Goal: Transaction & Acquisition: Purchase product/service

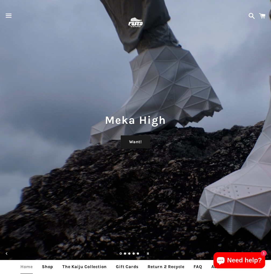
click at [9, 17] on span "button" at bounding box center [9, 16] width 12 height 16
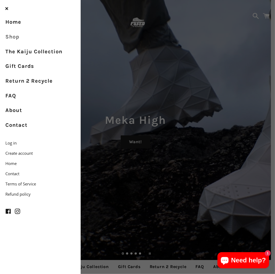
click at [15, 36] on link "Shop" at bounding box center [40, 37] width 81 height 15
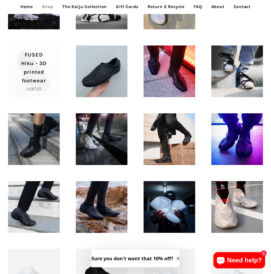
scroll to position [215, 0]
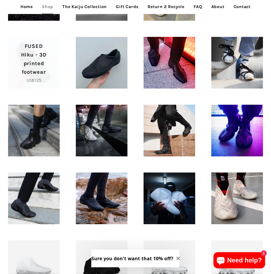
click at [38, 59] on p "FUSED Hiku - 3D printed footwear" at bounding box center [33, 59] width 33 height 34
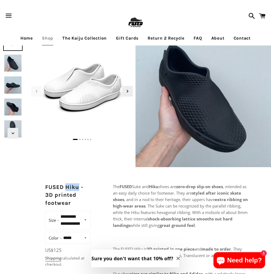
drag, startPoint x: 66, startPoint y: 186, endPoint x: 78, endPoint y: 188, distance: 11.6
click at [78, 188] on h2 "FUSED Hiku - 3D printed footwear" at bounding box center [67, 195] width 45 height 24
copy h2 "Hiku"
click at [86, 222] on select "**********" at bounding box center [74, 220] width 30 height 15
